Goal: Connect with others: Connect with others

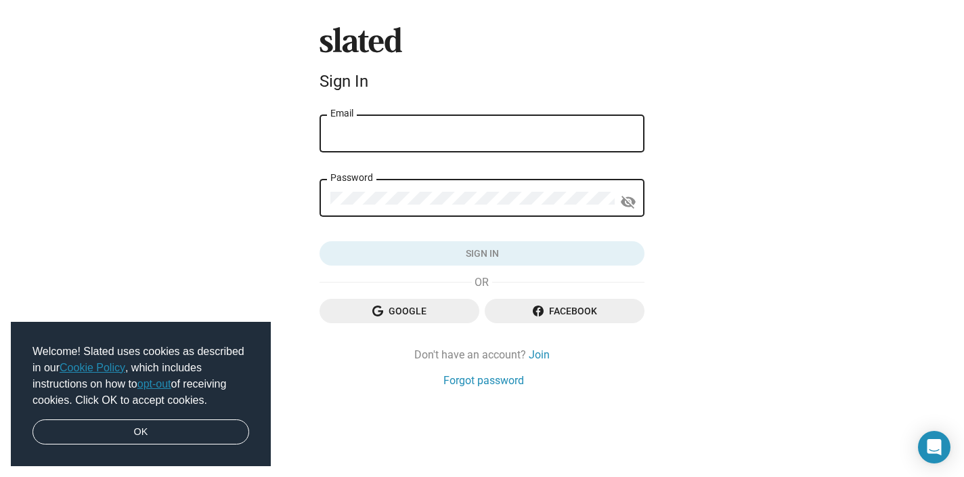
click at [349, 131] on input "Email" at bounding box center [482, 134] width 303 height 12
type input "rj@ryanthomasjohnson.com"
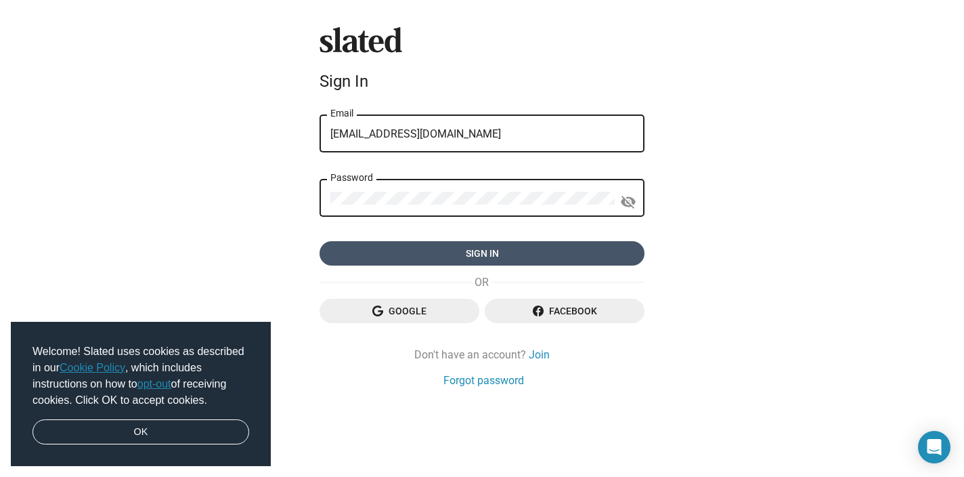
click at [360, 244] on span "Sign in" at bounding box center [482, 253] width 303 height 24
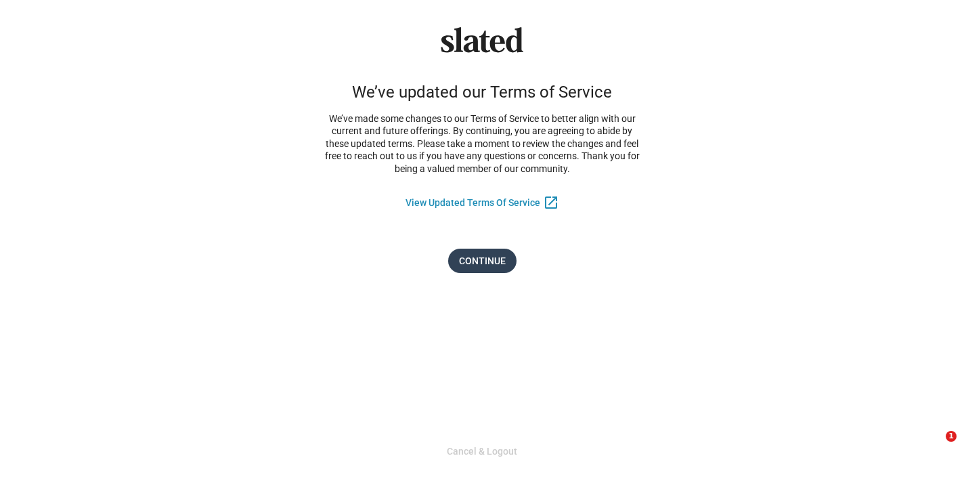
click at [461, 263] on span "Continue" at bounding box center [482, 261] width 47 height 24
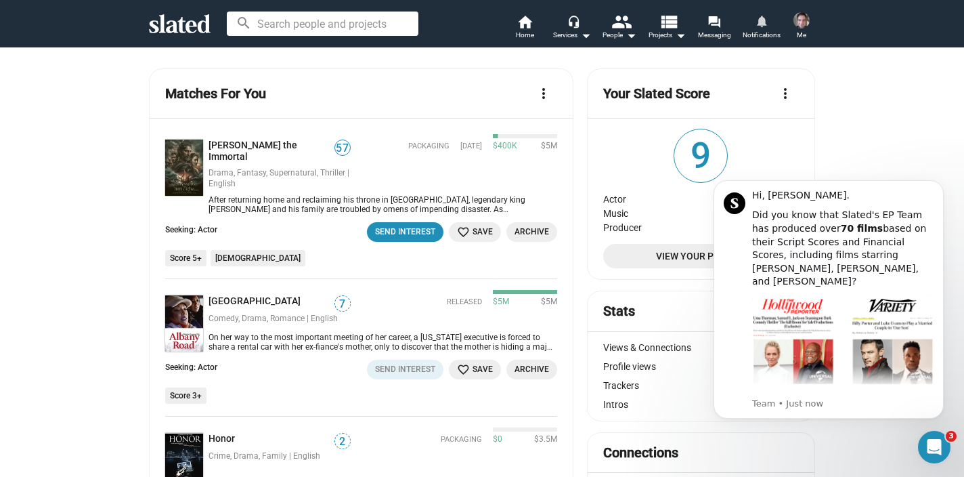
click at [761, 33] on span "Notifications" at bounding box center [762, 35] width 38 height 16
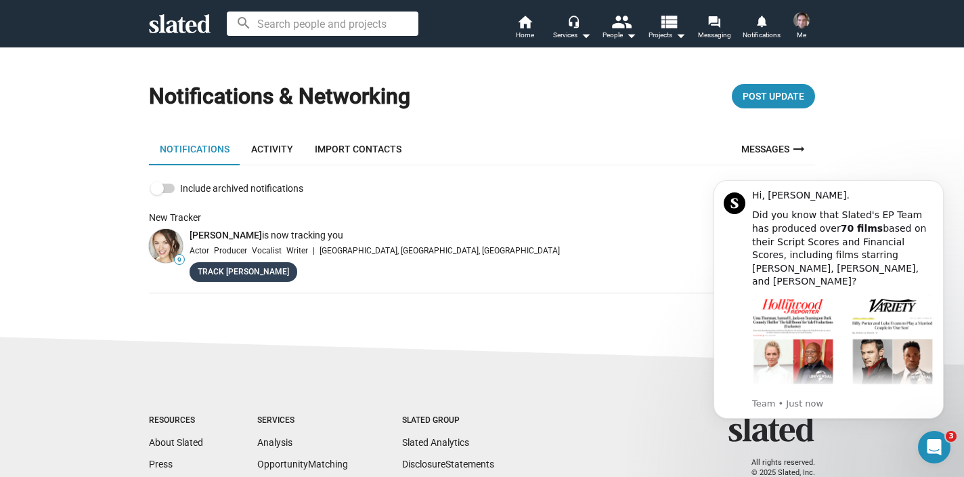
click at [214, 274] on link "Track Emily" at bounding box center [244, 272] width 108 height 20
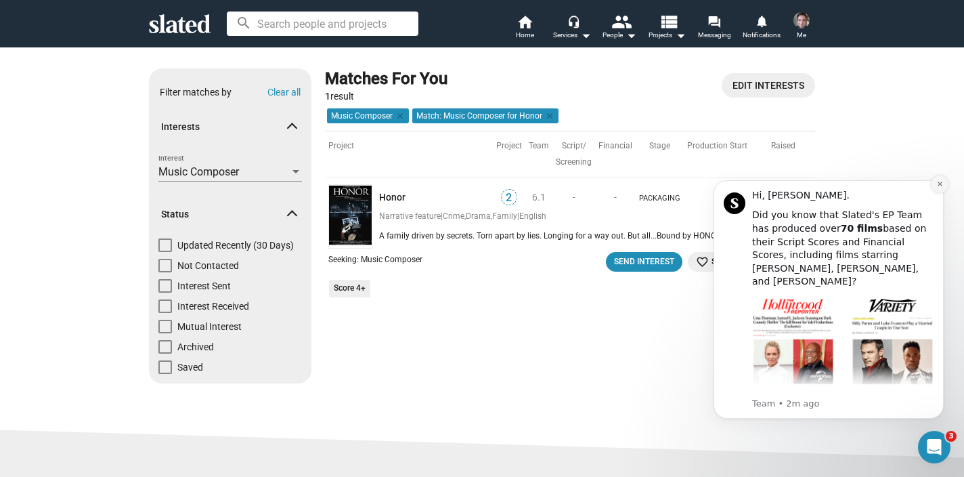
click at [939, 186] on icon "Dismiss notification" at bounding box center [940, 183] width 7 height 7
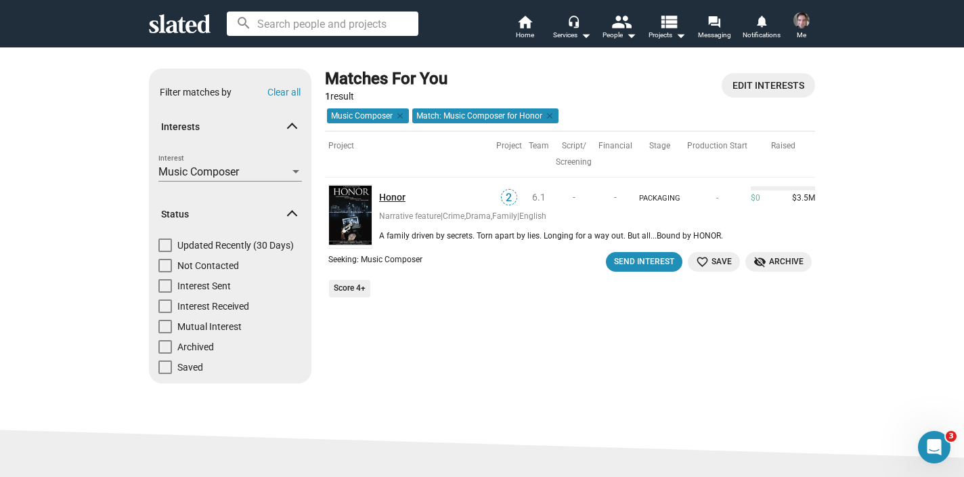
click at [383, 194] on link "Honor" at bounding box center [436, 197] width 114 height 13
click at [181, 32] on icon at bounding box center [180, 23] width 62 height 19
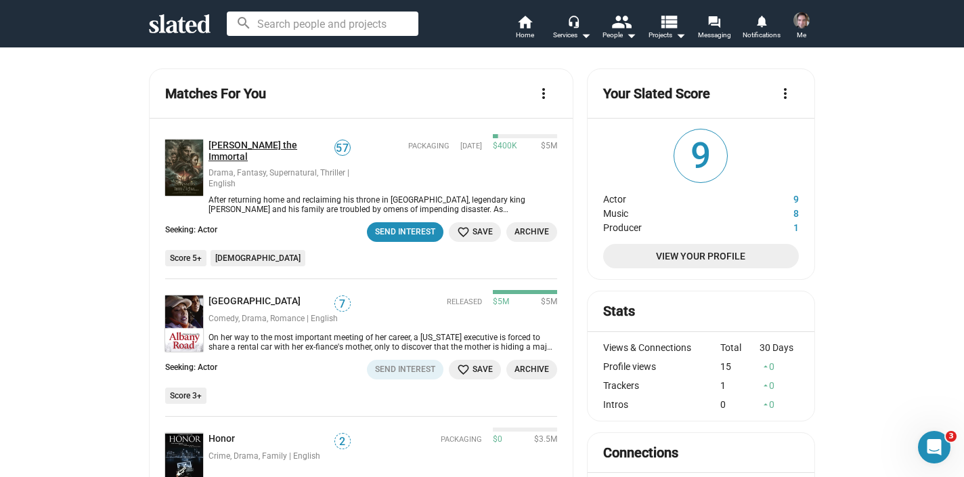
click at [267, 150] on link "Odysseus the Immortal" at bounding box center [272, 151] width 126 height 23
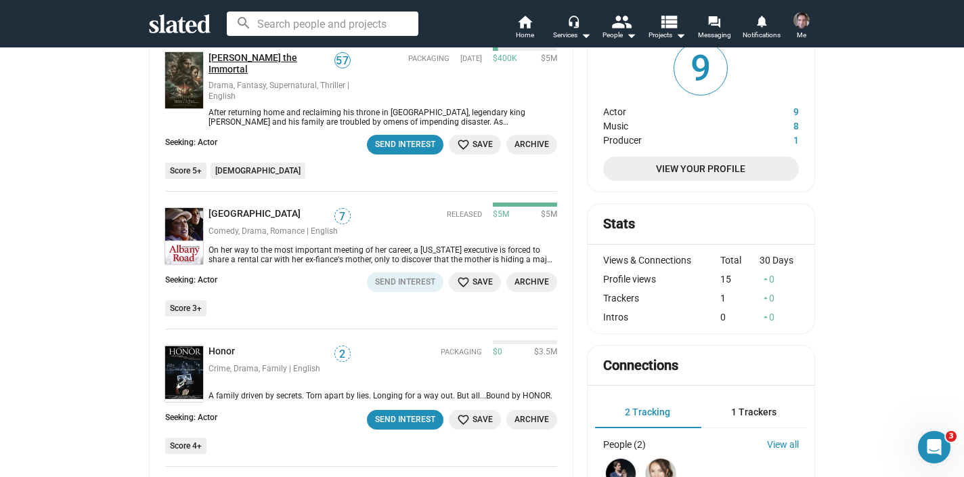
scroll to position [91, 0]
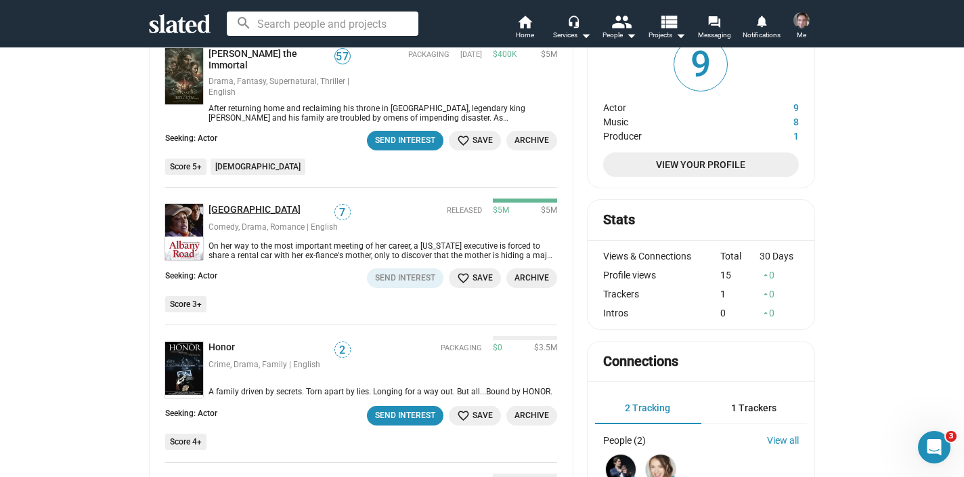
click at [228, 204] on link "[GEOGRAPHIC_DATA]" at bounding box center [258, 210] width 98 height 13
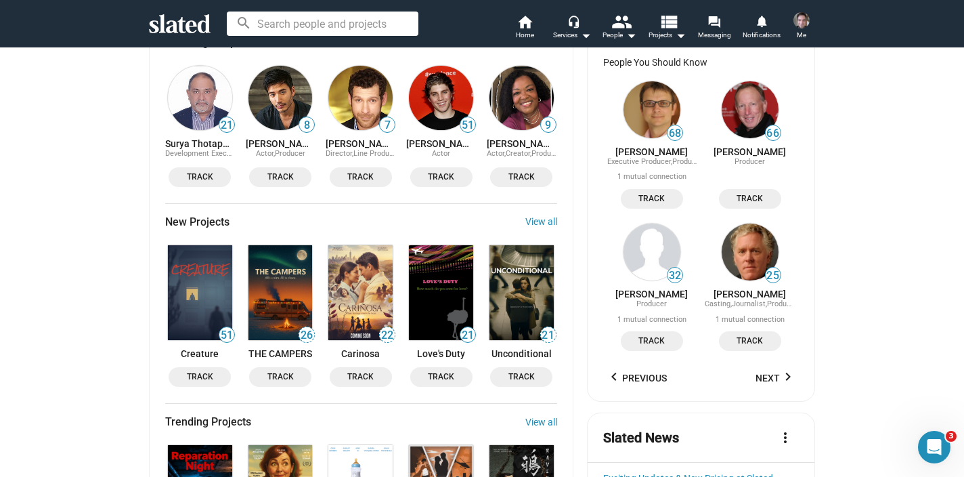
scroll to position [1028, 0]
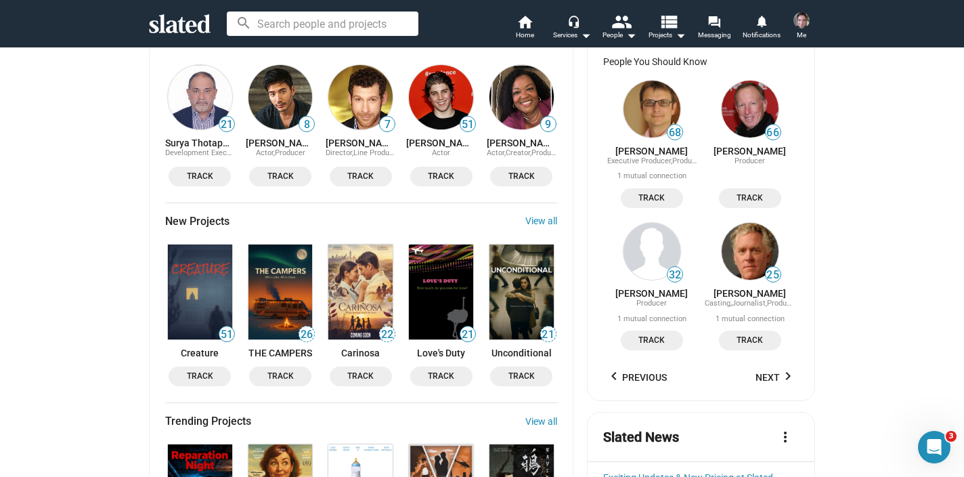
click at [200, 254] on img at bounding box center [200, 291] width 64 height 95
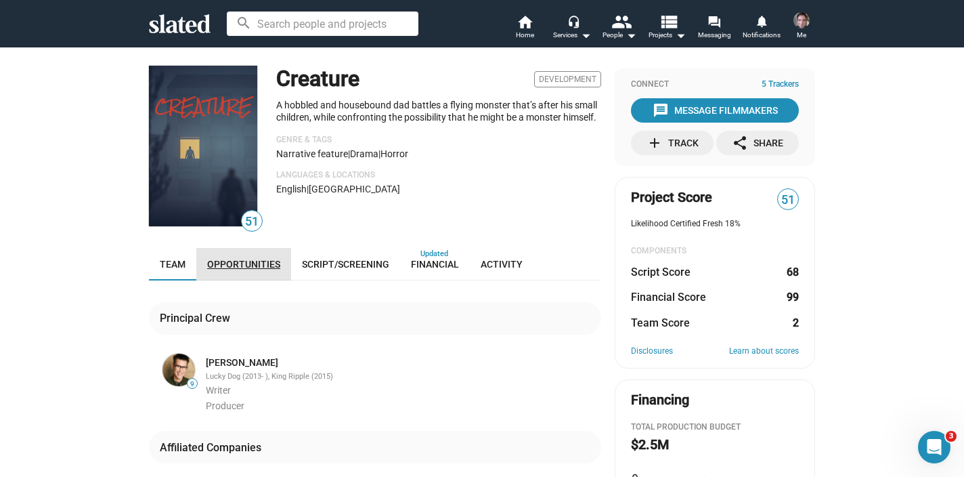
click at [249, 255] on link "Opportunities" at bounding box center [243, 264] width 95 height 33
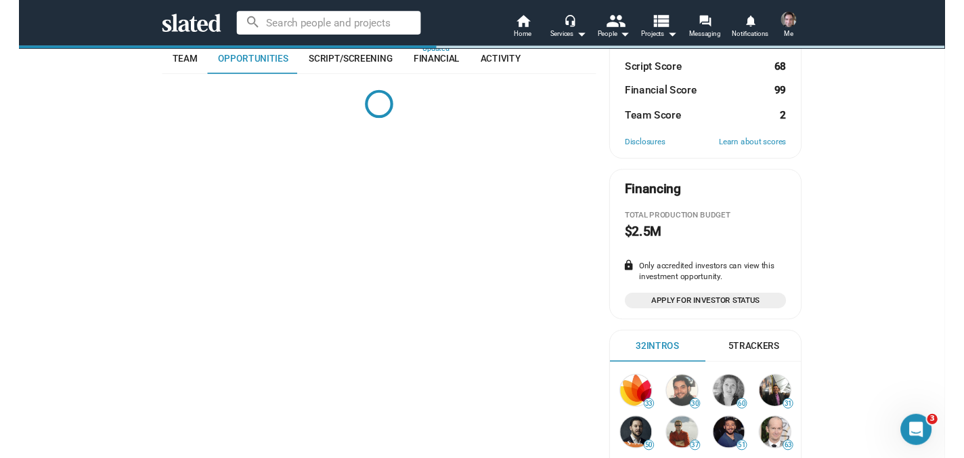
scroll to position [201, 0]
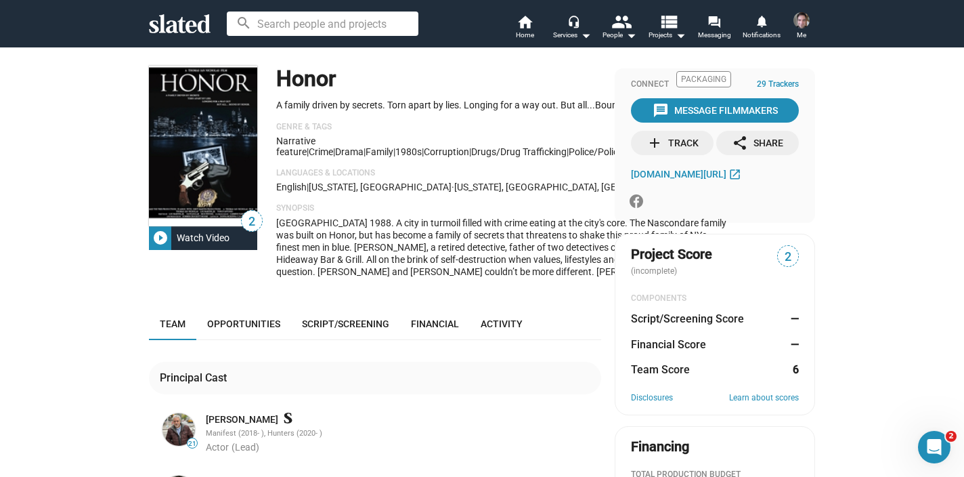
click at [684, 277] on button "… Show More" at bounding box center [707, 271] width 47 height 12
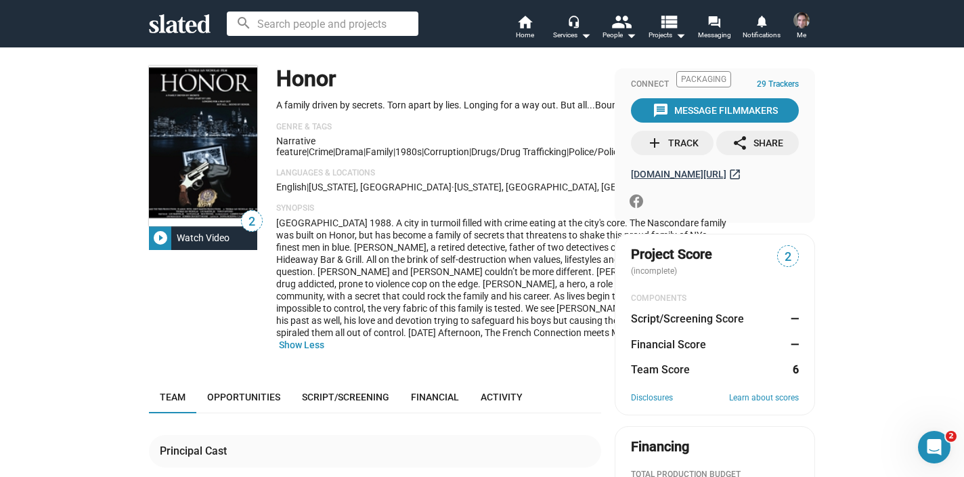
click at [687, 174] on span "honorthefilm.com/home.html" at bounding box center [678, 174] width 95 height 11
click at [173, 237] on div "Watch Video" at bounding box center [203, 238] width 64 height 24
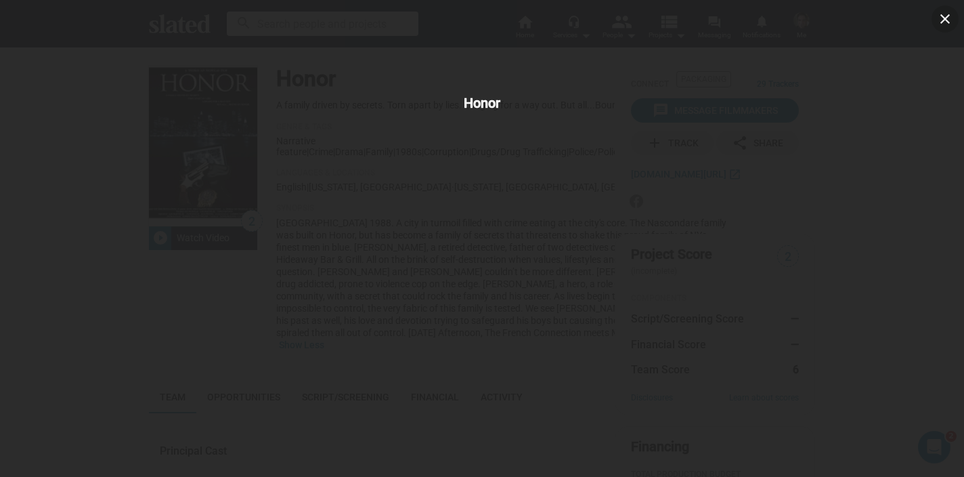
click at [763, 329] on div "close Honor" at bounding box center [482, 238] width 964 height 477
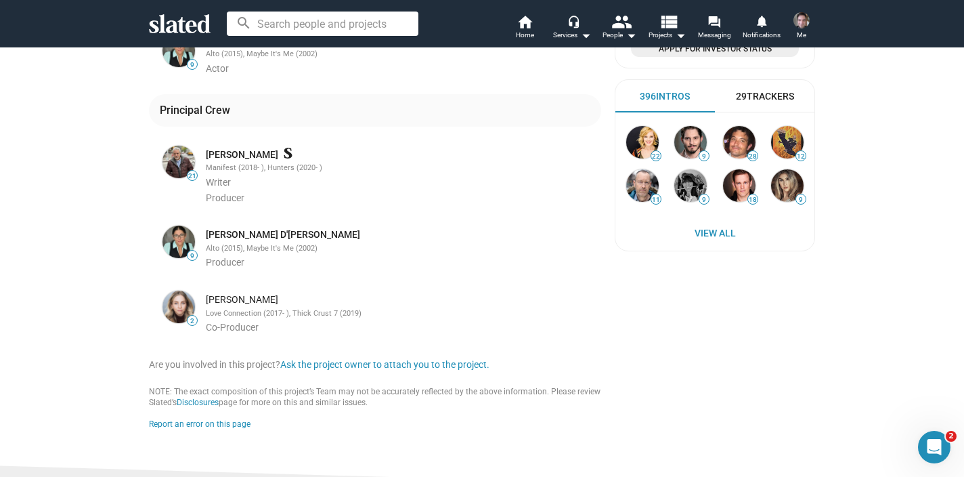
scroll to position [508, 0]
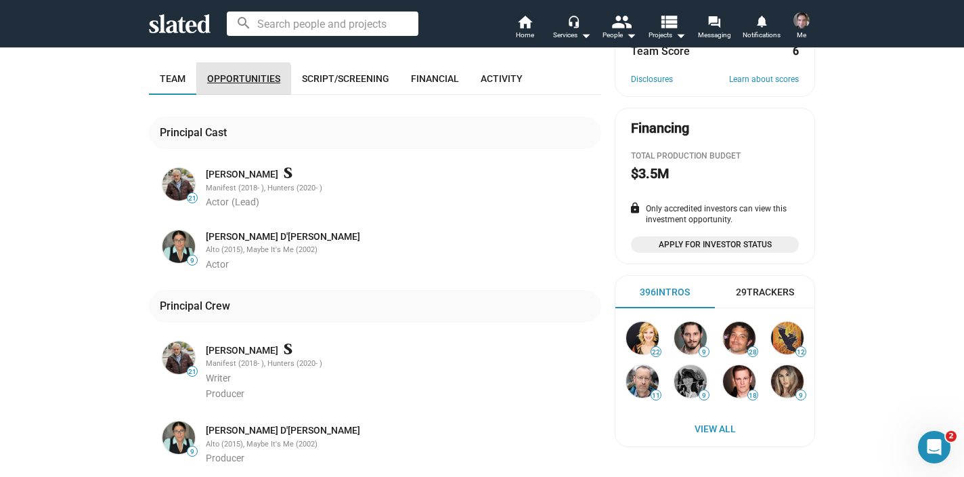
click at [240, 95] on link "Opportunities" at bounding box center [243, 78] width 95 height 33
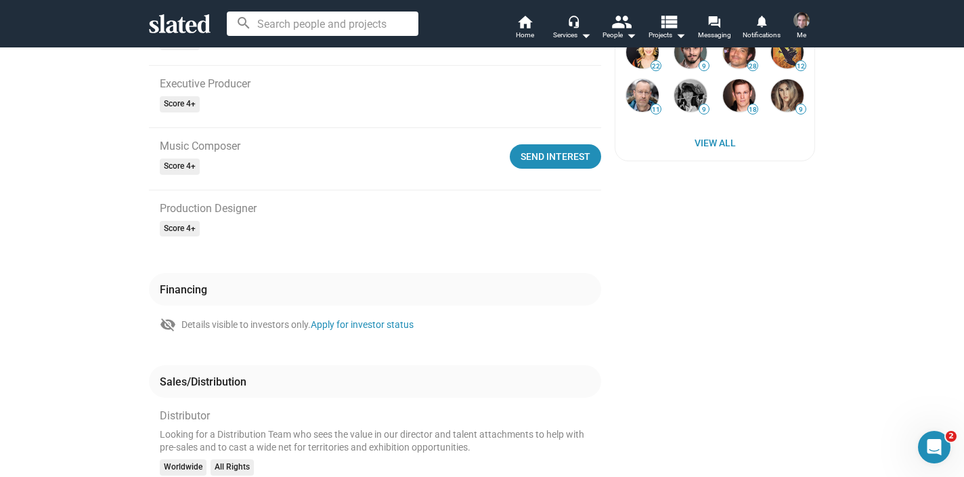
scroll to position [608, 0]
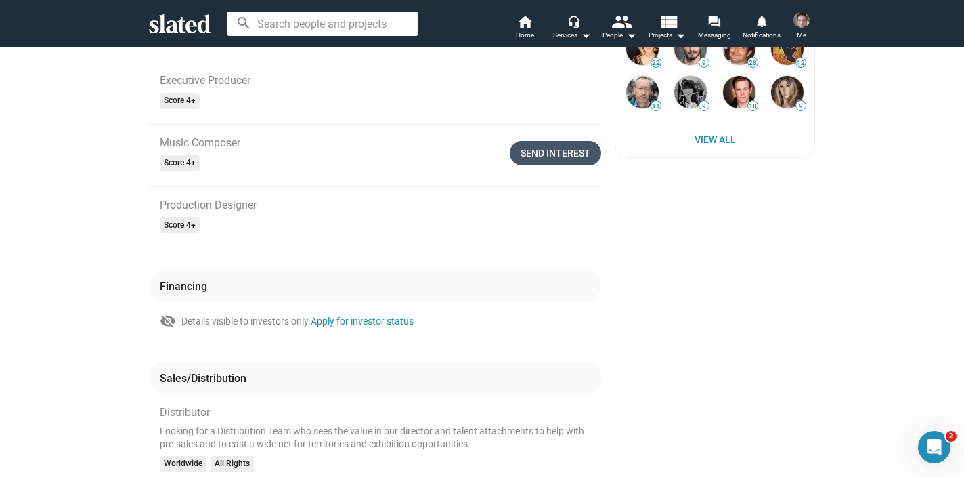
click at [540, 165] on div "Send Interest" at bounding box center [556, 153] width 70 height 24
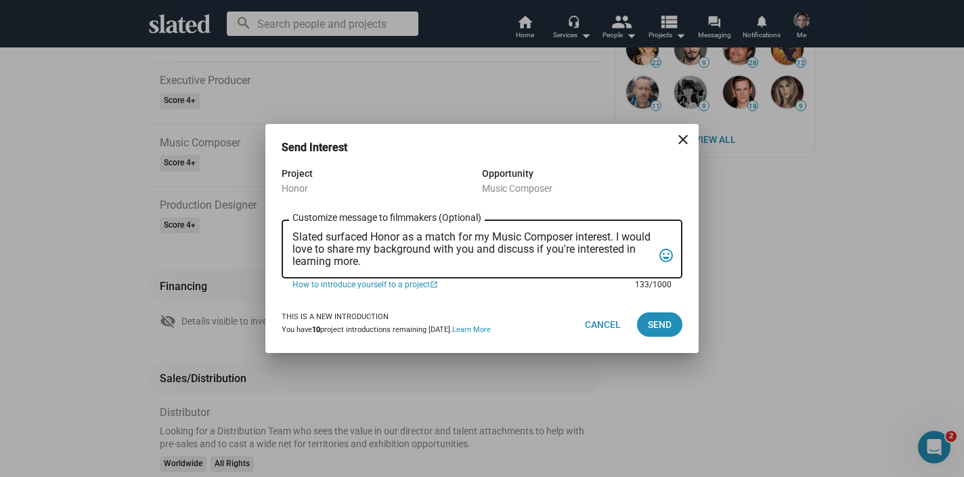
drag, startPoint x: 433, startPoint y: 263, endPoint x: 257, endPoint y: 222, distance: 180.9
click at [293, 231] on textarea "Slated surfaced Honor as a match for my Music Composer interest. I would love t…" at bounding box center [473, 249] width 360 height 37
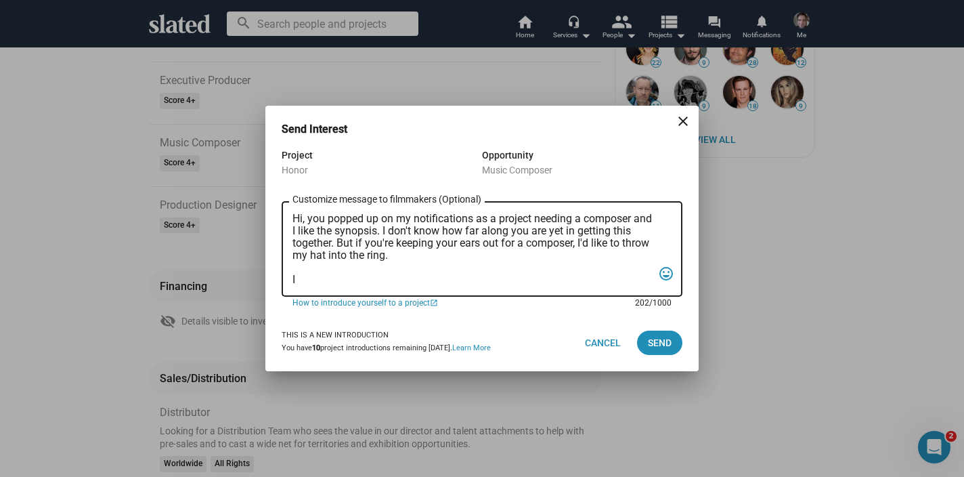
scroll to position [0, 0]
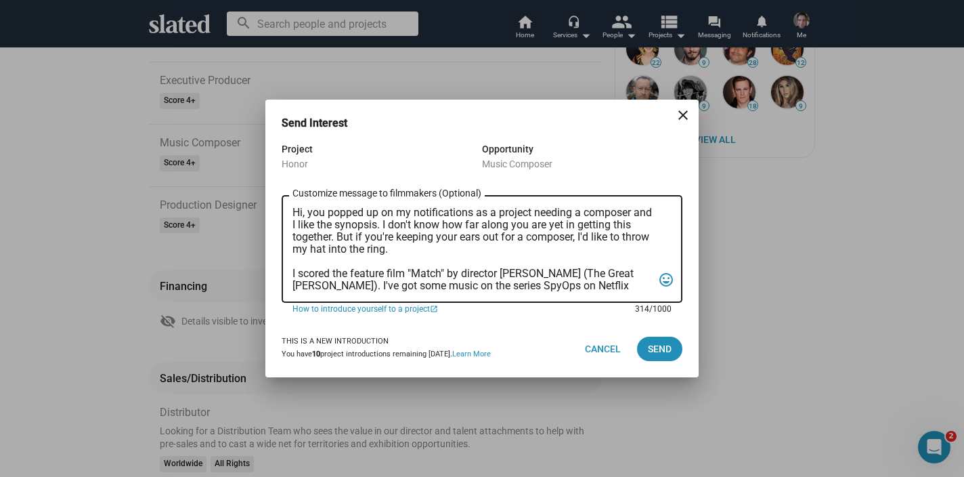
click at [339, 286] on textarea "Hi, you popped up on my notifications as a project needing a composer and I lik…" at bounding box center [473, 249] width 360 height 85
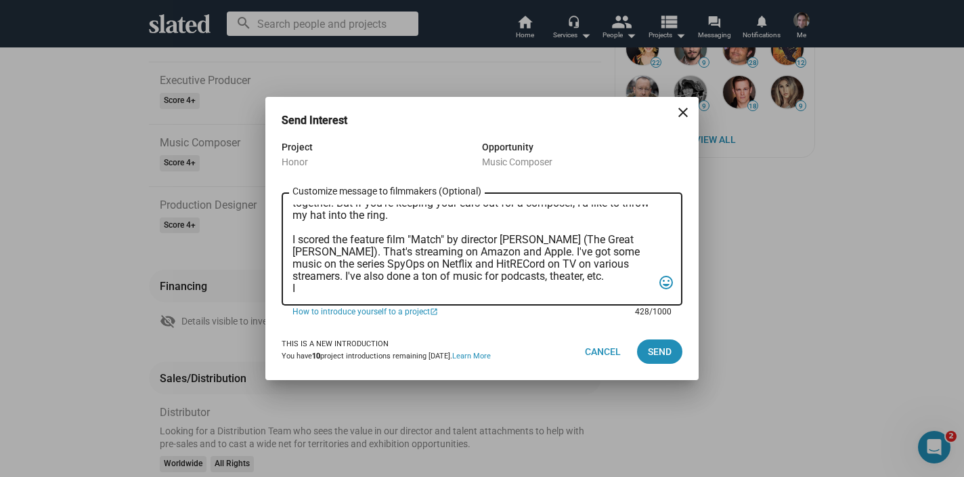
scroll to position [32, 0]
paste textarea "https://ryanthomasjohnson.com/film-tv-media.html"
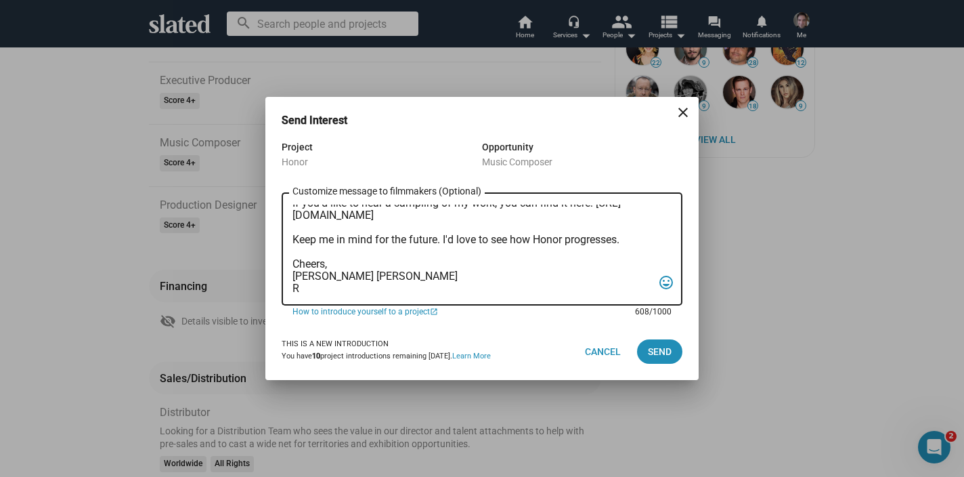
scroll to position [117, 0]
type textarea "Hi, you popped up on my notifications as a project needing a composer and I lik…"
click at [645, 346] on button "Send" at bounding box center [659, 351] width 45 height 24
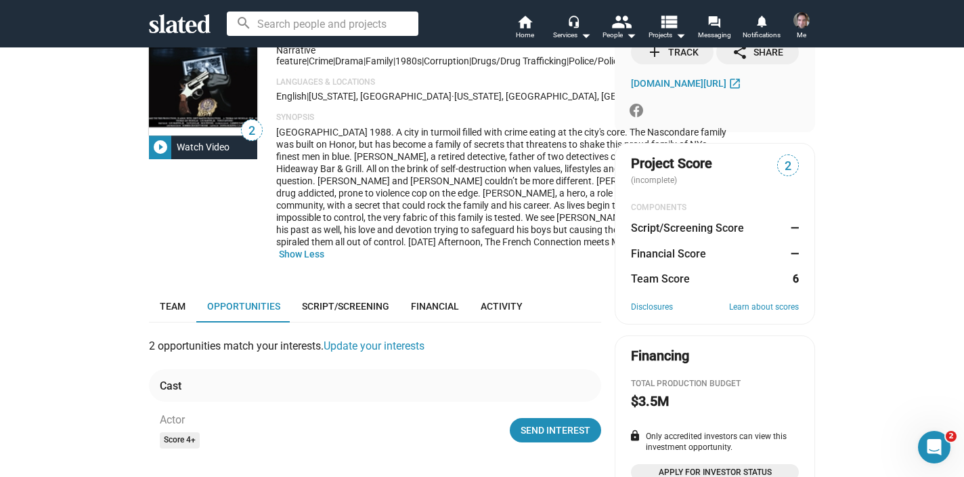
scroll to position [0, 0]
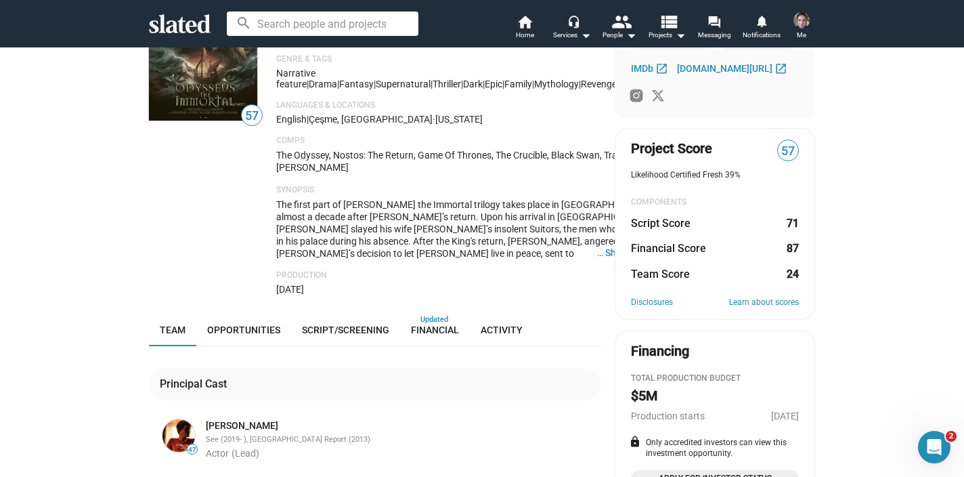
scroll to position [111, 0]
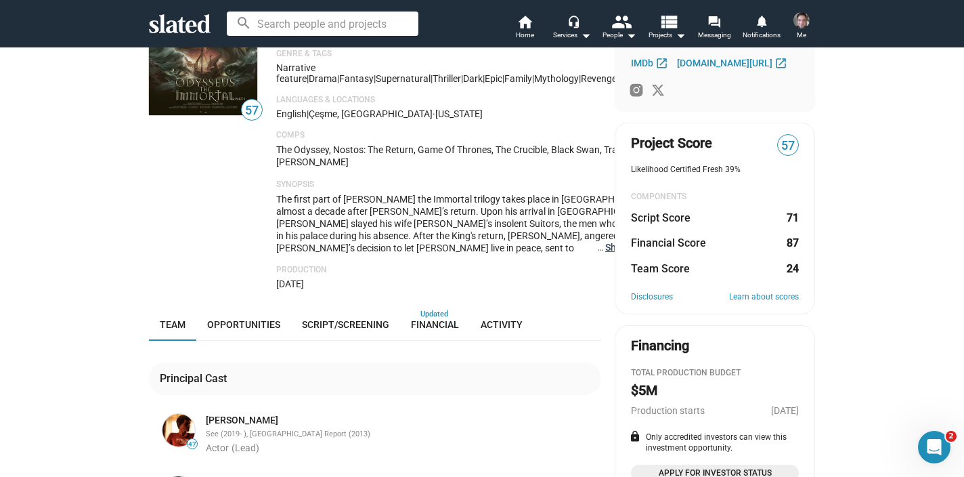
click at [605, 253] on button "… Show More" at bounding box center [628, 247] width 47 height 12
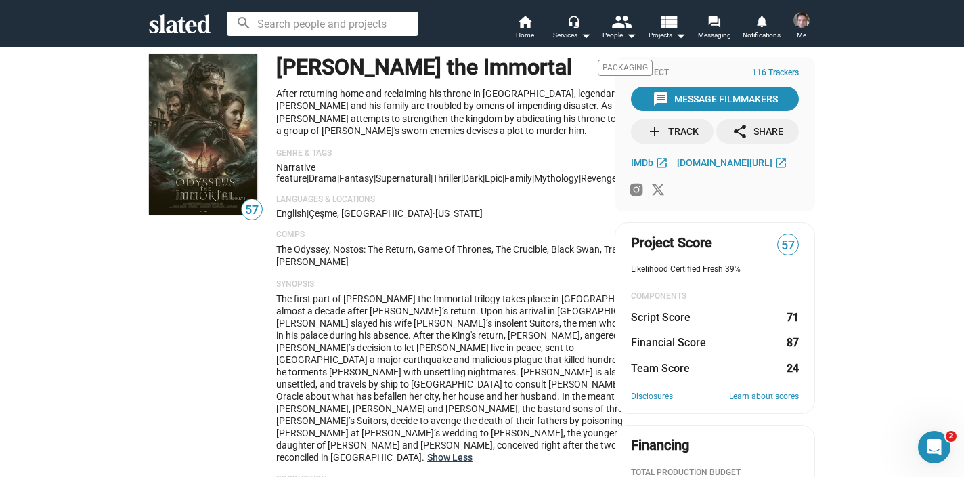
scroll to position [9, 0]
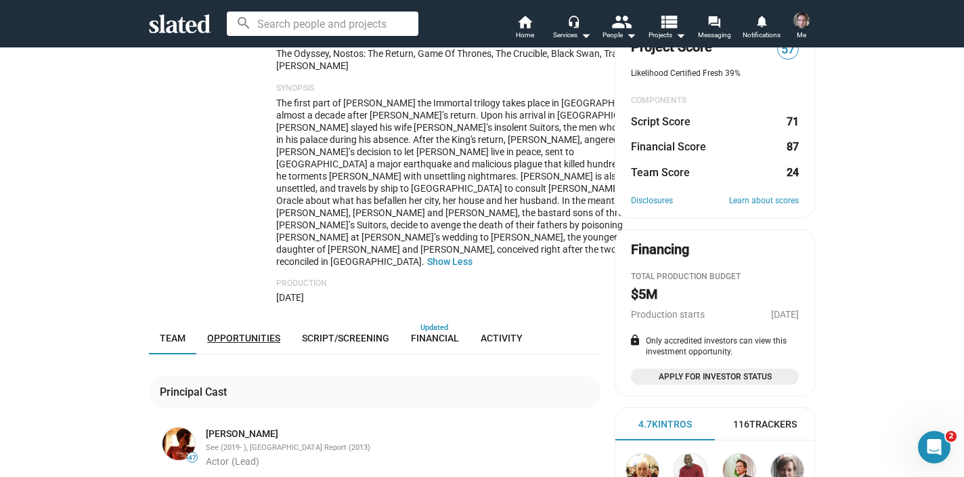
click at [247, 333] on span "Opportunities" at bounding box center [243, 338] width 73 height 11
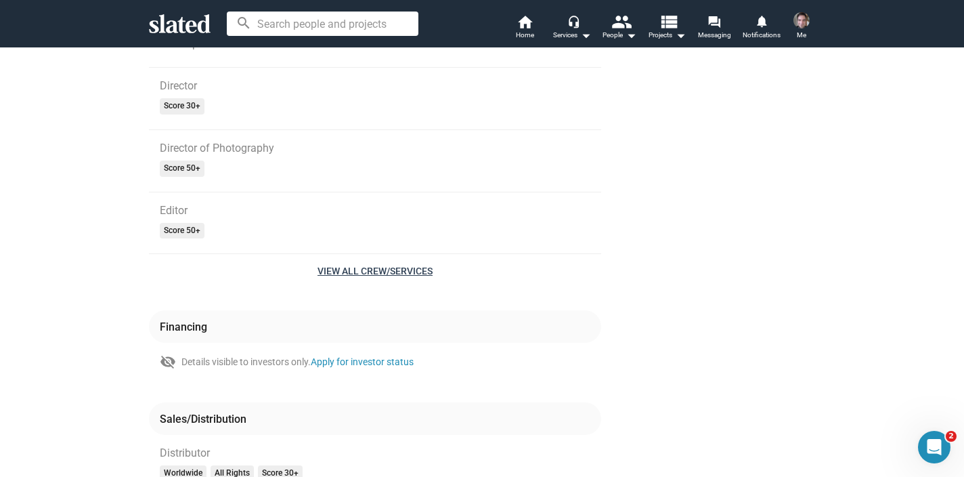
scroll to position [1357, 0]
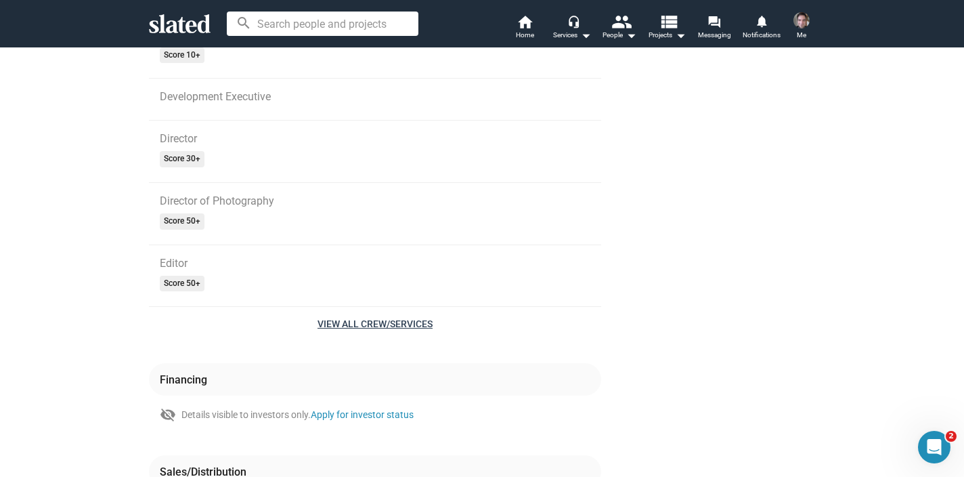
click at [366, 318] on button "View all Crew/Services" at bounding box center [375, 324] width 115 height 13
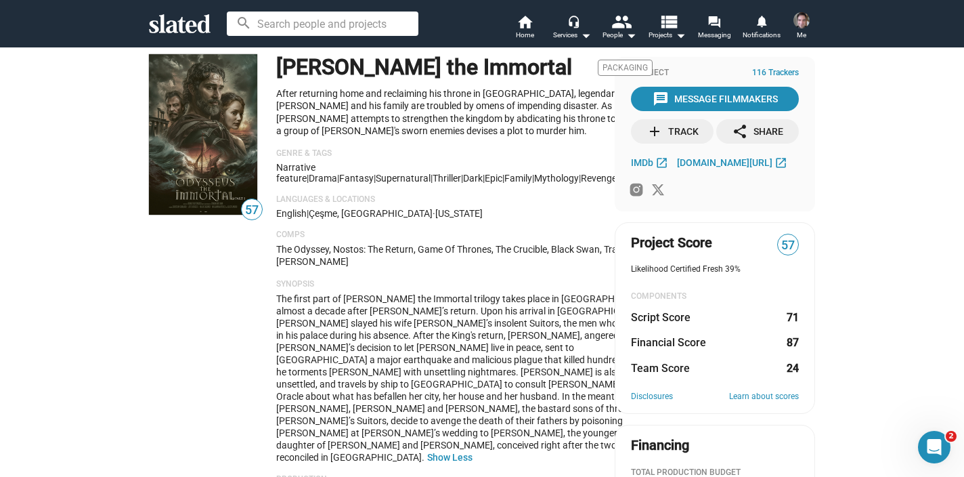
scroll to position [0, 0]
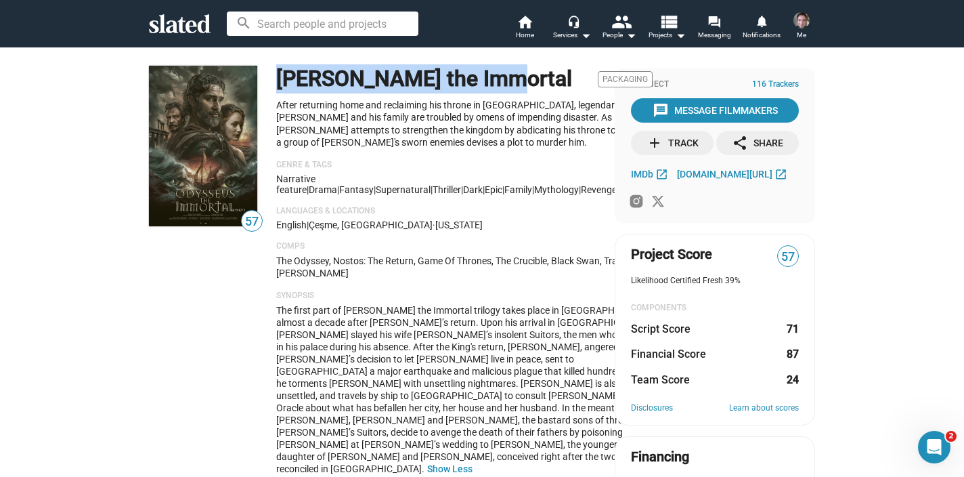
drag, startPoint x: 277, startPoint y: 75, endPoint x: 511, endPoint y: 85, distance: 234.6
click at [511, 85] on h1 "Odysseus the Immortal" at bounding box center [424, 78] width 296 height 29
copy h1 "Odysseus the Immortal"
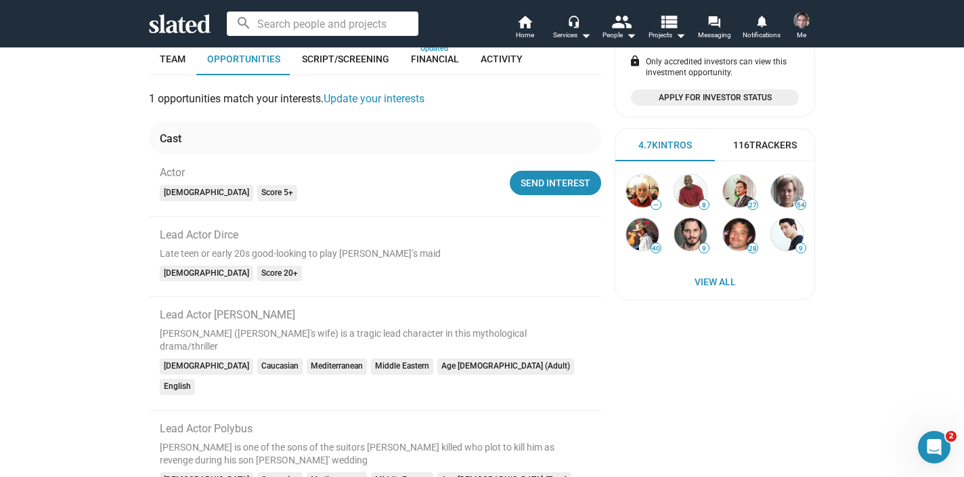
scroll to position [488, 0]
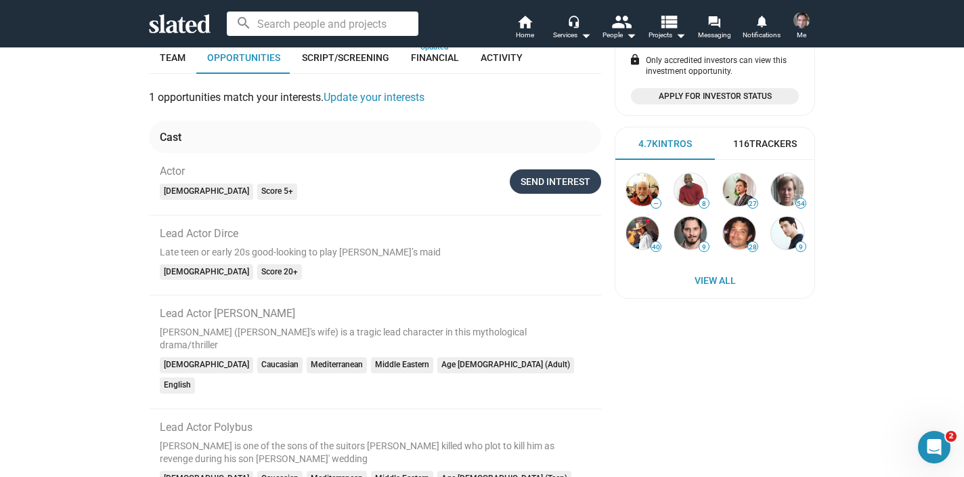
click at [555, 169] on div "Send Interest" at bounding box center [556, 181] width 70 height 24
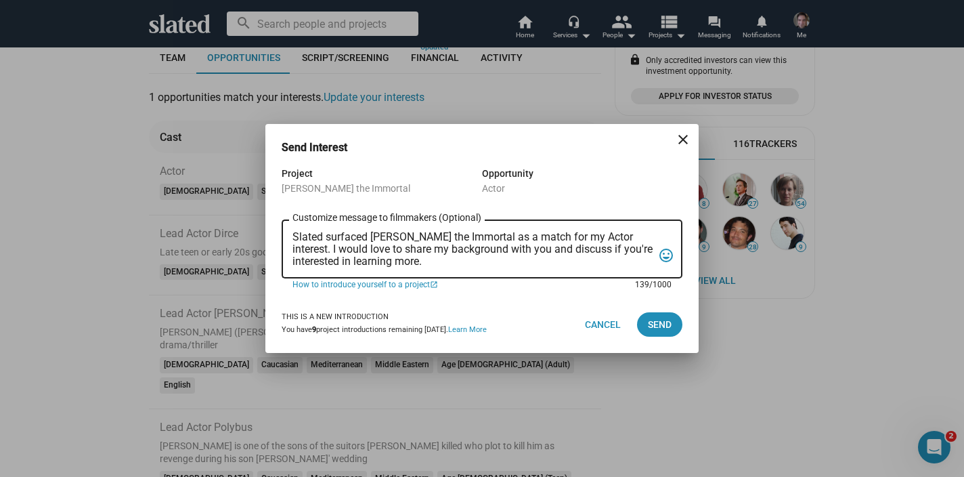
drag, startPoint x: 448, startPoint y: 263, endPoint x: 251, endPoint y: 222, distance: 201.4
click at [293, 231] on textarea "Slated surfaced Odysseus the Immortal as a match for my Actor interest. I would…" at bounding box center [473, 249] width 360 height 37
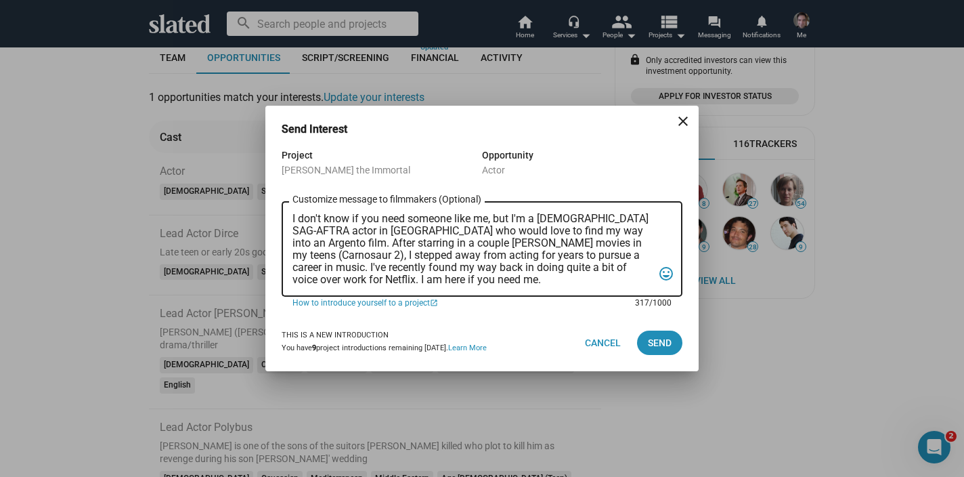
paste textarea "https://www.imdb.com/name/nm0426162/"
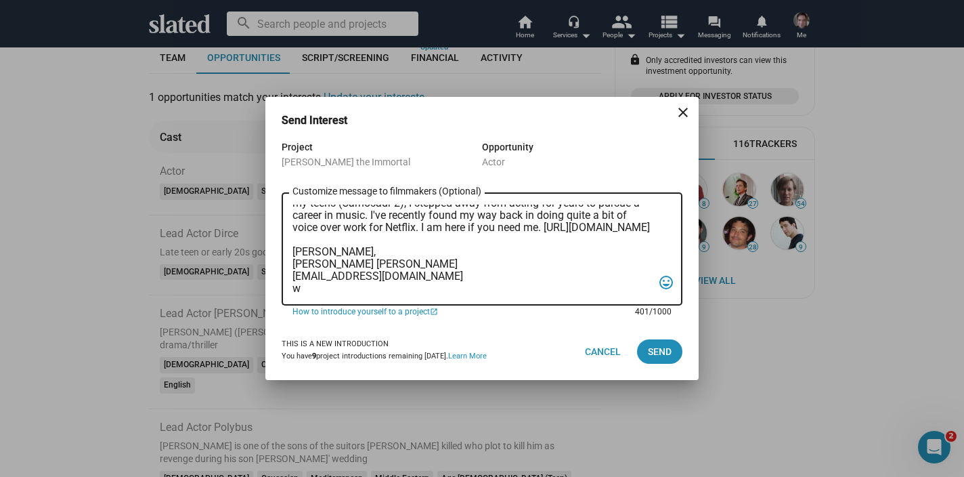
scroll to position [56, 0]
type textarea "I don't know if you need someone like me, but I'm a 49 year old SAG-AFTRA actor…"
click at [674, 351] on button "Send" at bounding box center [659, 351] width 45 height 24
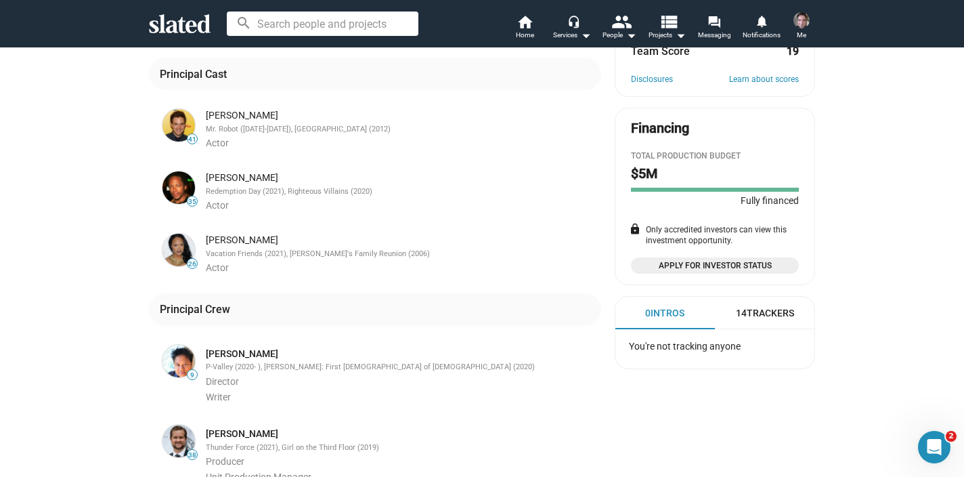
scroll to position [255, 0]
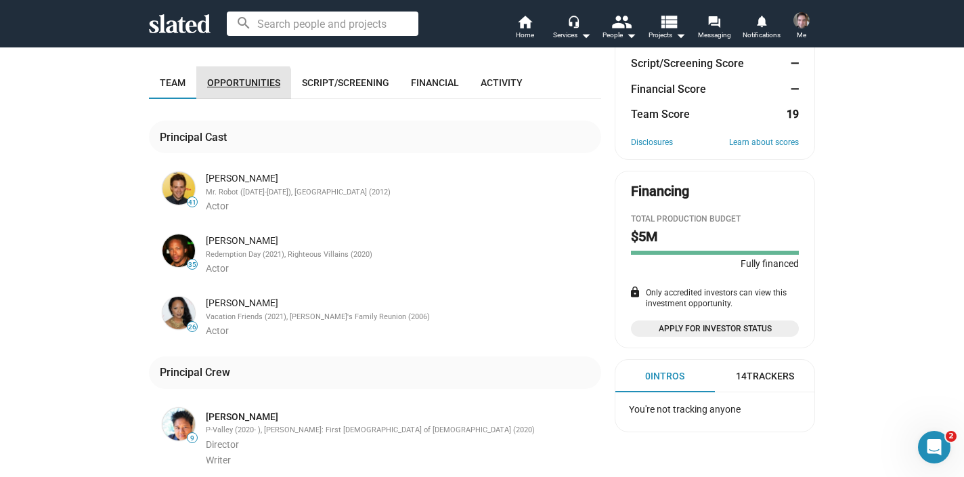
click at [238, 99] on link "Opportunities" at bounding box center [243, 82] width 95 height 33
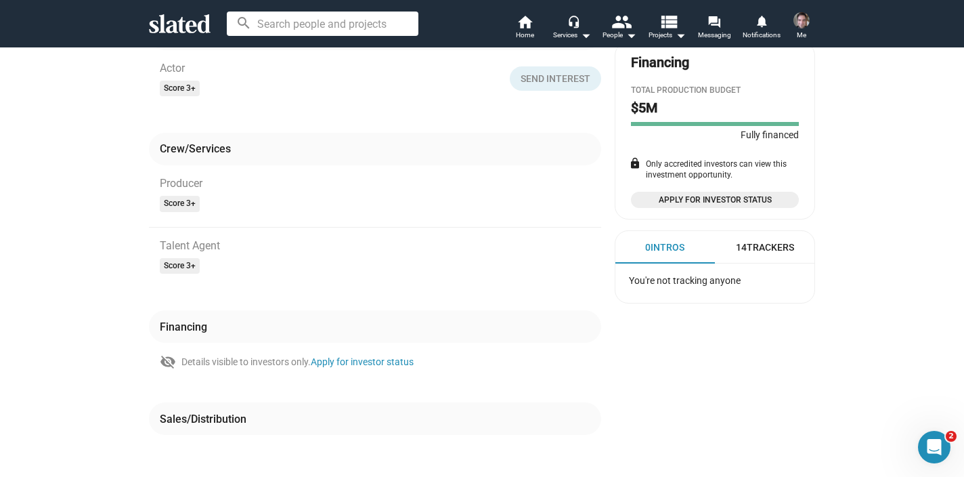
scroll to position [382, 0]
